Goal: Unclear: Browse casually

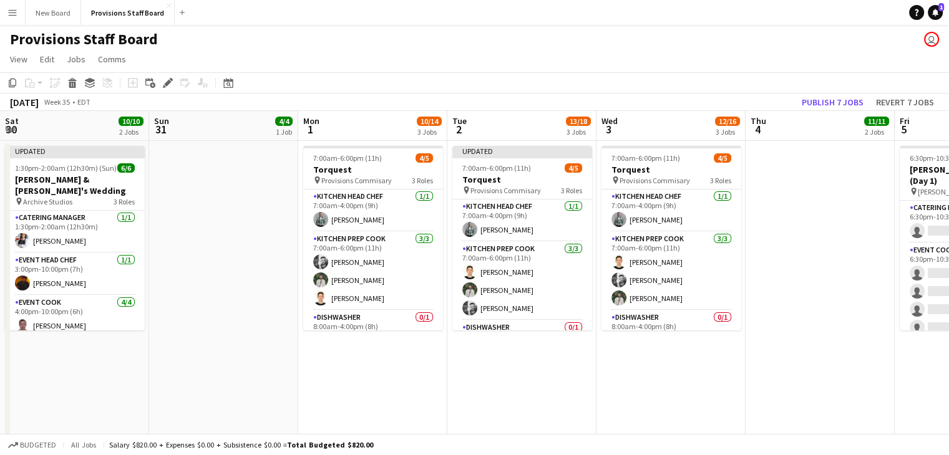
scroll to position [0, 289]
